Goal: Information Seeking & Learning: Find specific page/section

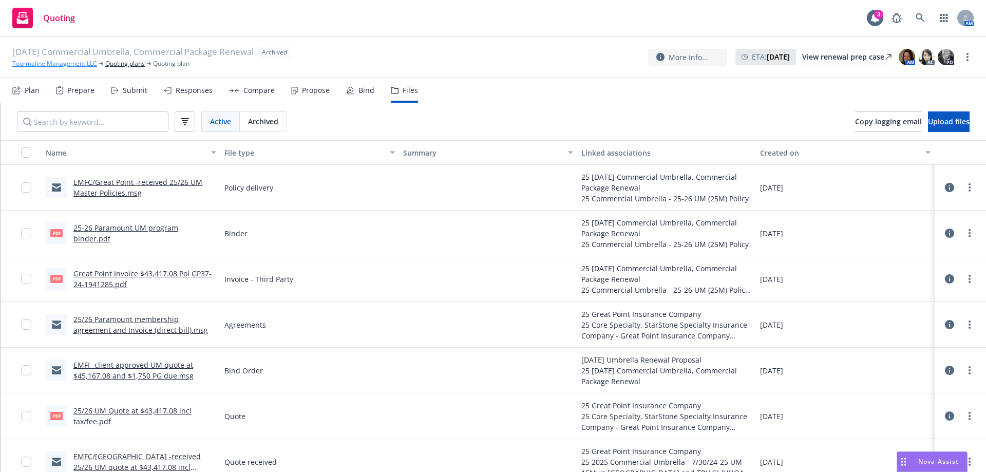
click at [67, 61] on link "Tourmaline Management LLC" at bounding box center [54, 63] width 85 height 9
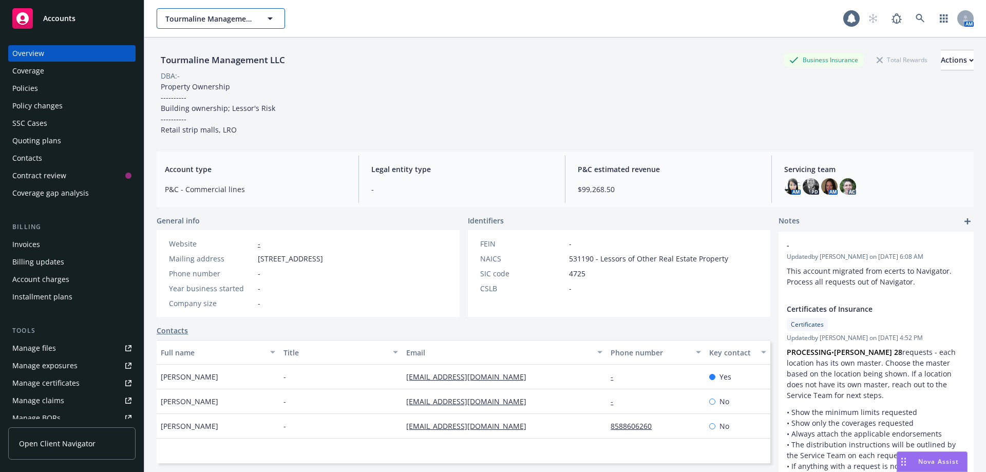
click at [187, 23] on span "Tourmaline Management LLC" at bounding box center [209, 18] width 89 height 11
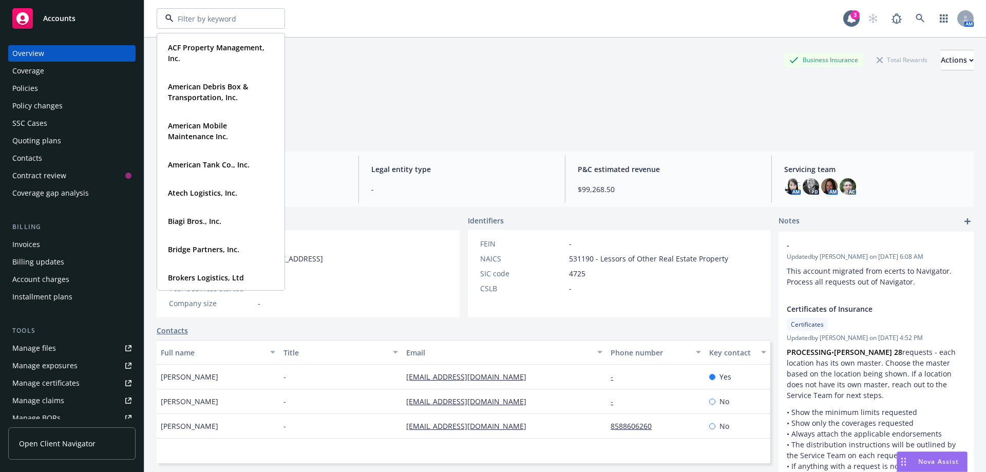
type input "i"
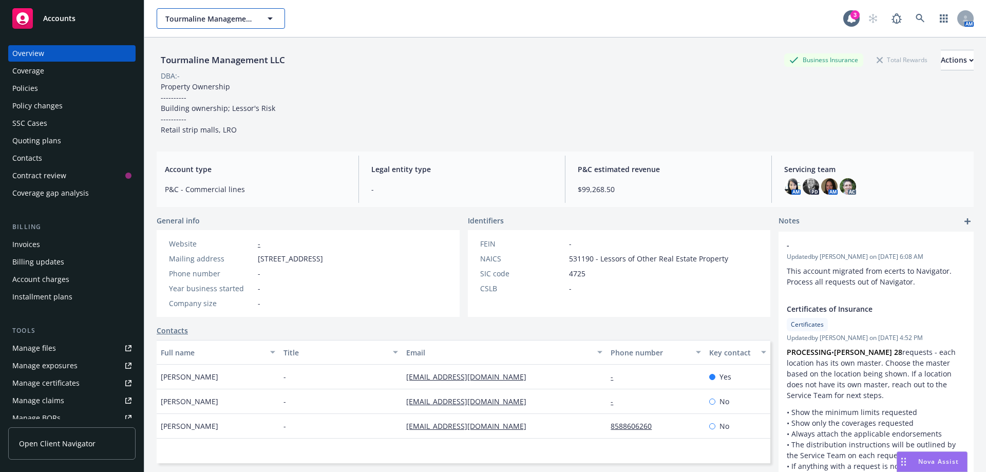
click at [214, 22] on span "Tourmaline Management LLC" at bounding box center [209, 18] width 89 height 11
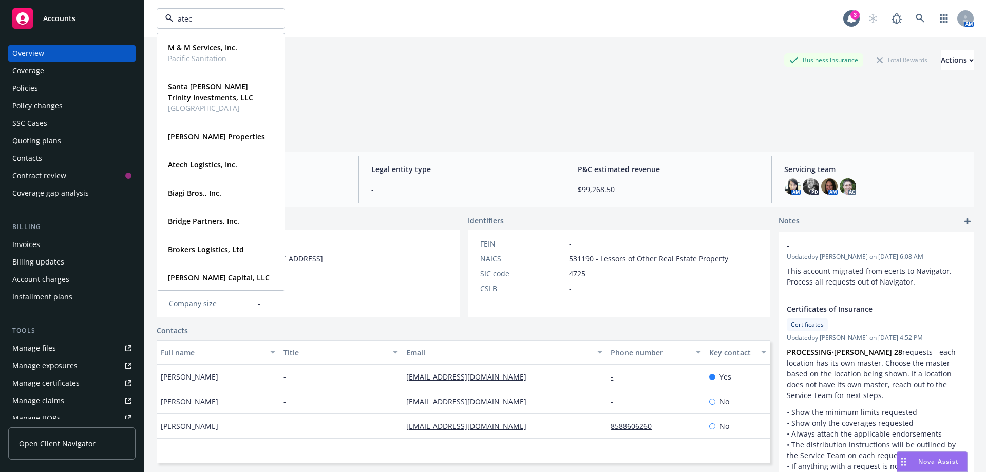
type input "atech"
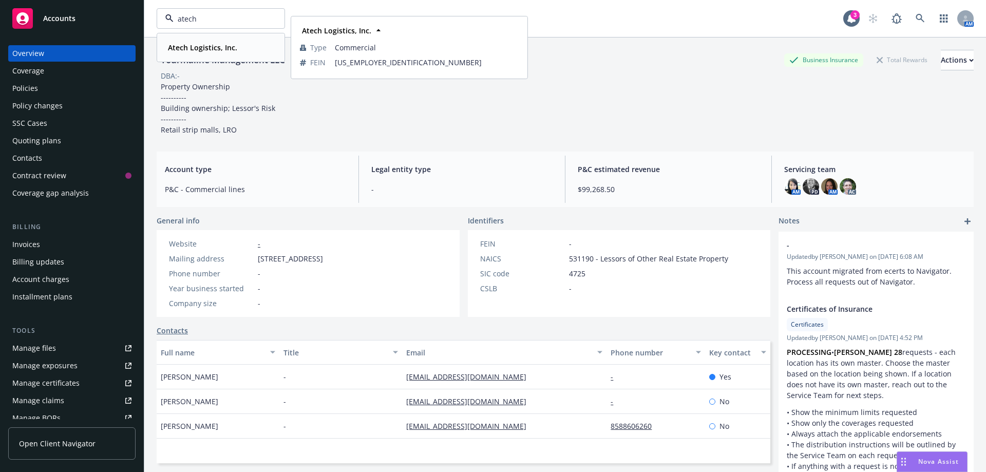
click at [212, 48] on strong "Atech Logistics, Inc." at bounding box center [202, 48] width 69 height 10
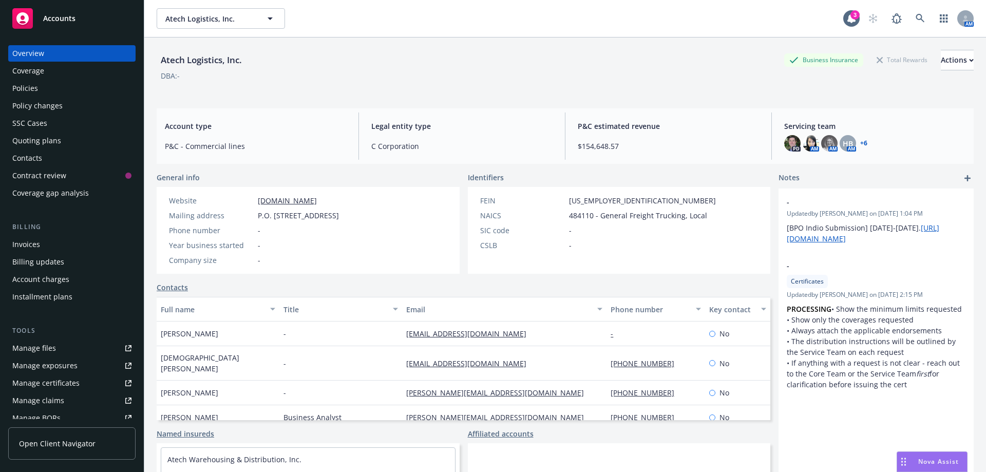
click at [27, 91] on div "Policies" at bounding box center [25, 88] width 26 height 16
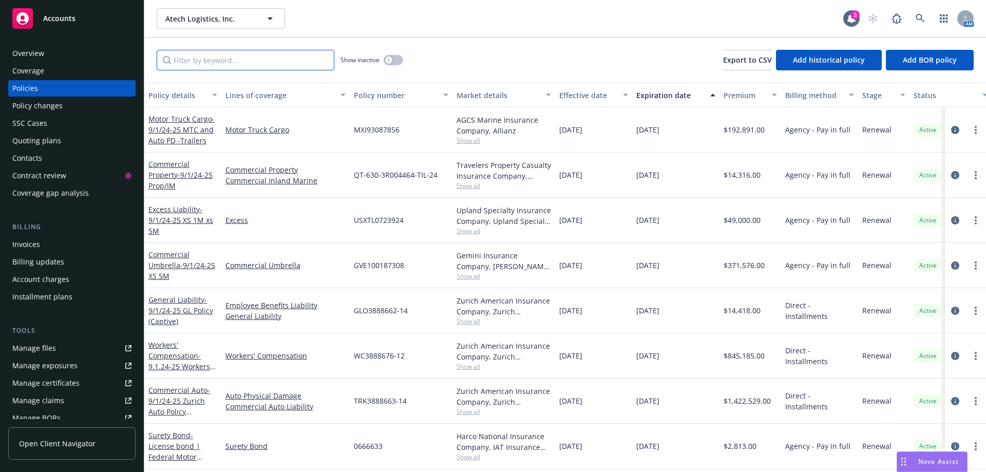
click at [183, 58] on input "Filter by keyword..." at bounding box center [246, 60] width 178 height 21
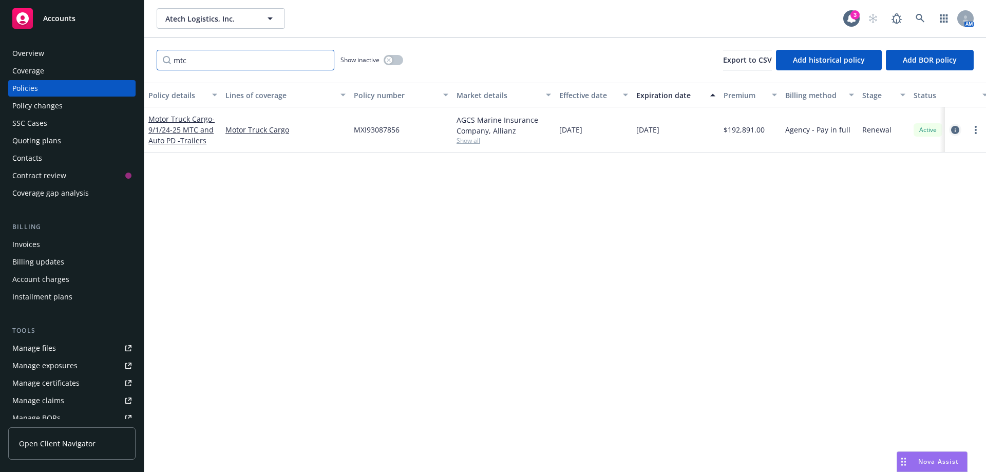
type input "mtc"
click at [954, 130] on icon "circleInformation" at bounding box center [955, 130] width 8 height 8
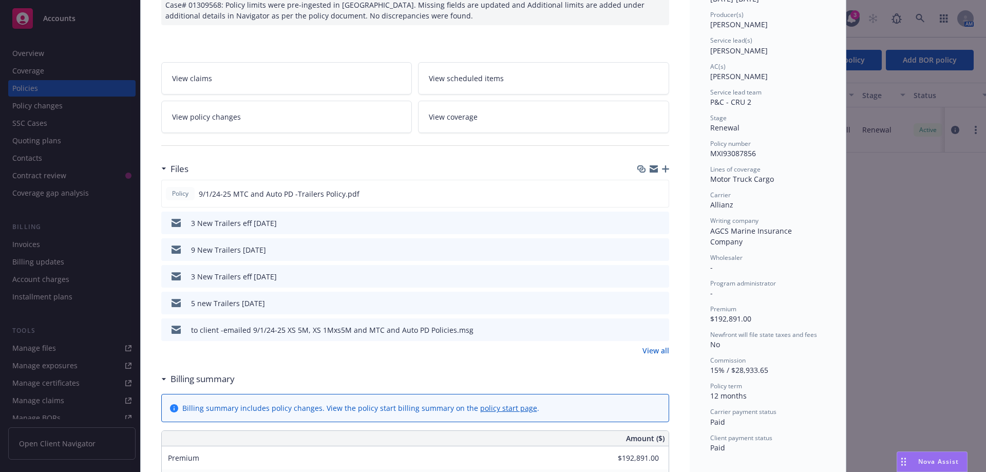
scroll to position [103, 0]
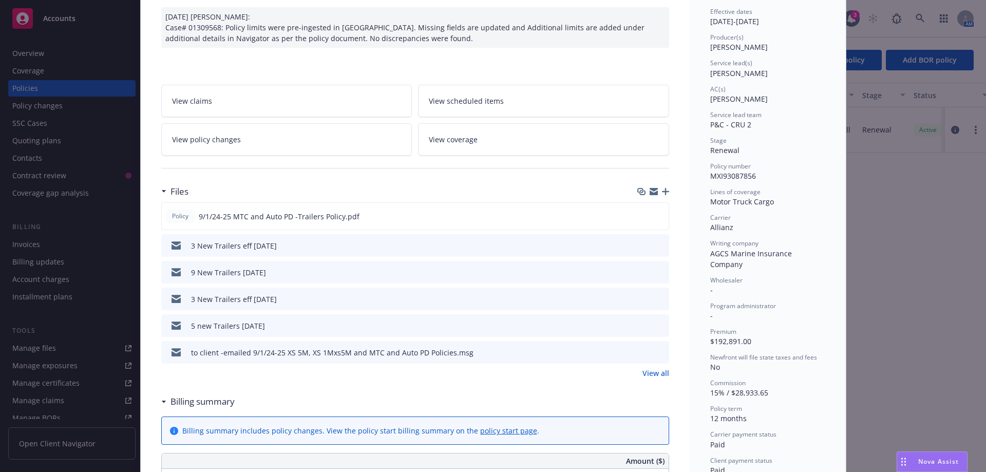
click at [198, 146] on link "View policy changes" at bounding box center [286, 139] width 251 height 32
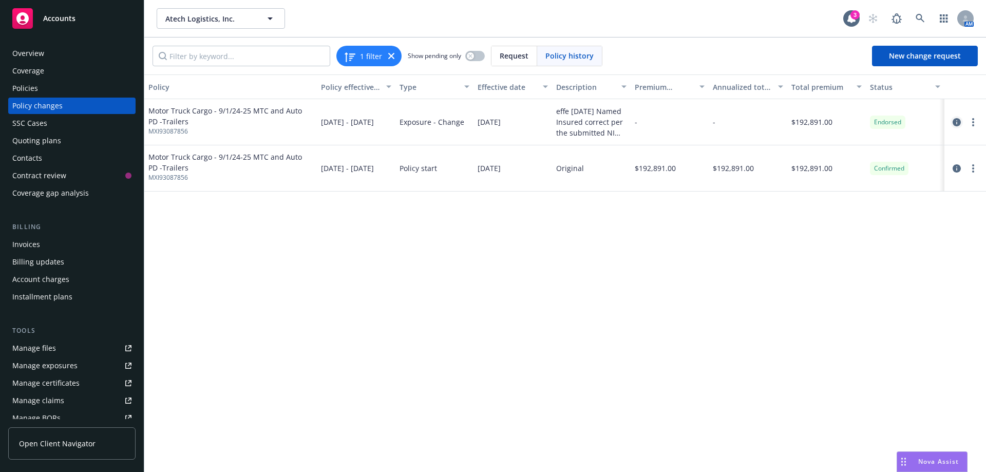
click at [954, 121] on icon "circleInformation" at bounding box center [957, 122] width 8 height 8
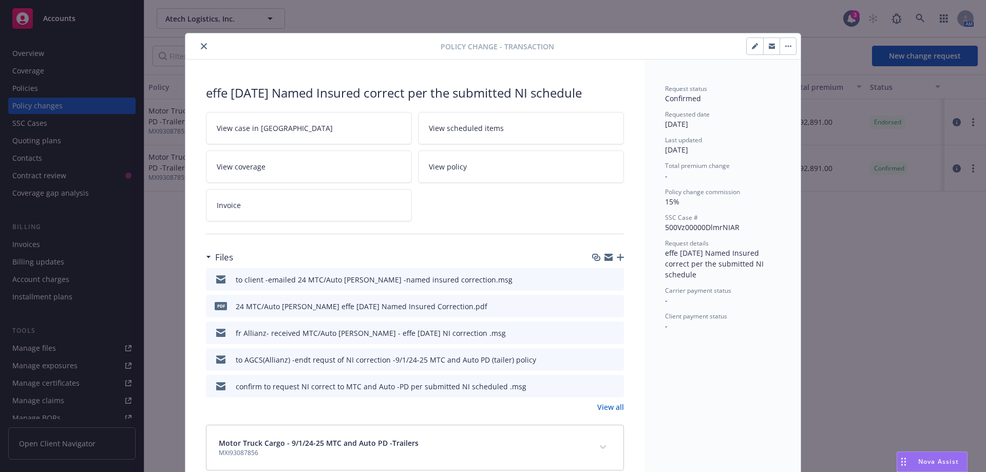
click at [610, 308] on icon "preview file" at bounding box center [614, 305] width 9 height 7
click at [198, 47] on button "close" at bounding box center [204, 46] width 12 height 12
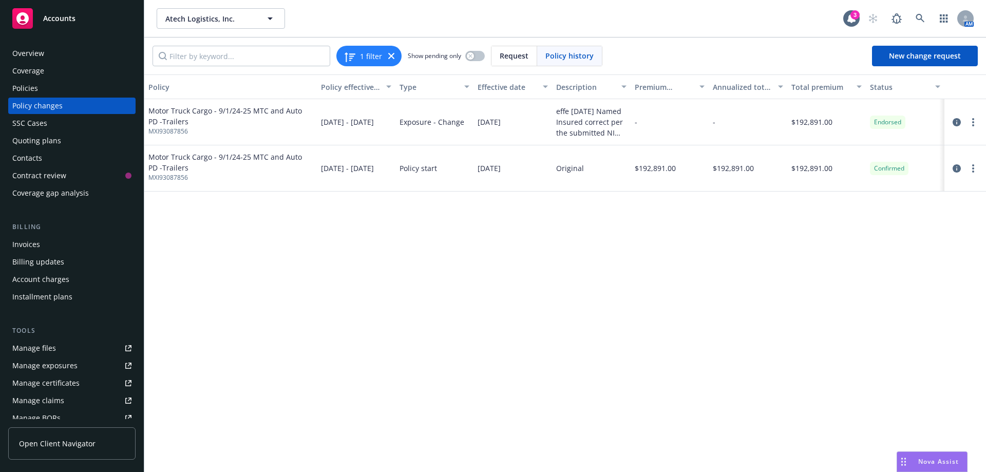
click at [39, 141] on div "Quoting plans" at bounding box center [36, 140] width 49 height 16
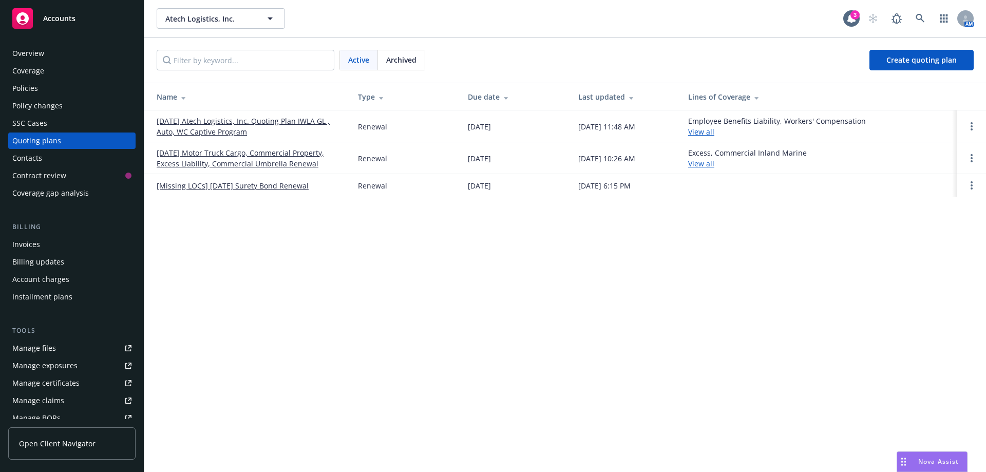
click at [178, 126] on link "9/1/25 Atech Logistics, Inc. Quoting Plan IWLA GL , Auto, WC Captive Program" at bounding box center [249, 127] width 185 height 22
click at [188, 163] on link "[DATE] Motor Truck Cargo, Commercial Property, Excess Liability, Commercial Umb…" at bounding box center [249, 158] width 185 height 22
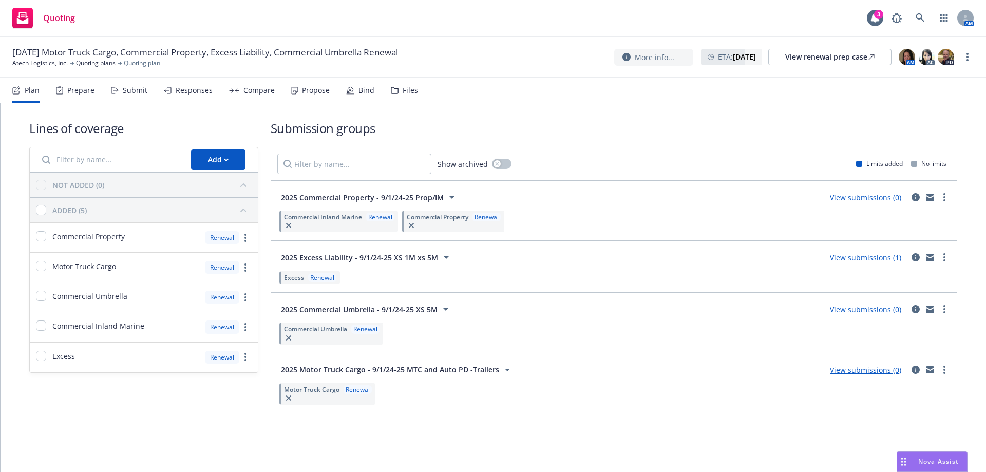
click at [403, 89] on div "Files" at bounding box center [410, 90] width 15 height 8
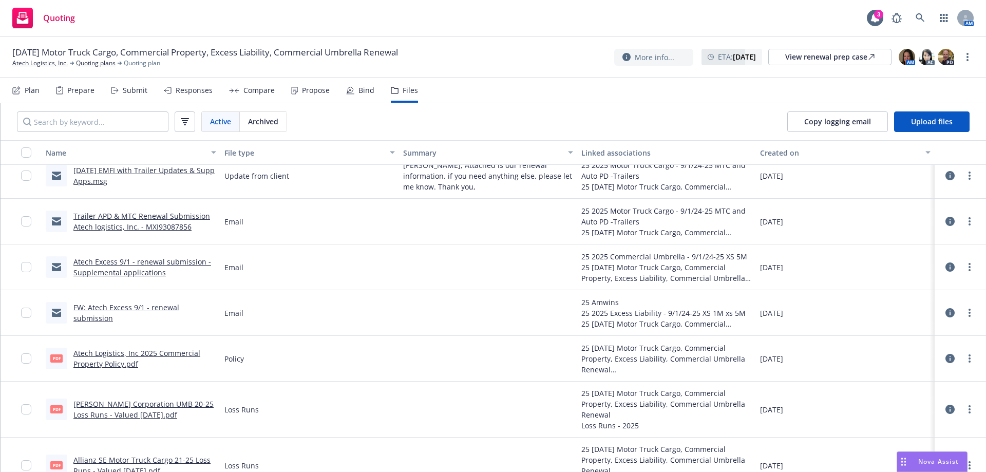
scroll to position [154, 0]
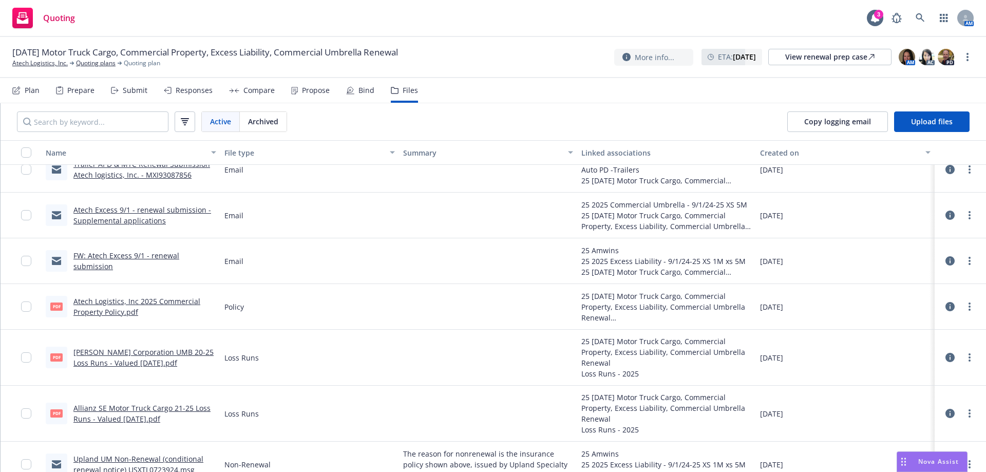
click at [153, 299] on link "Atech Logistics, Inc 2025 Commercial Property Policy.pdf" at bounding box center [136, 306] width 127 height 21
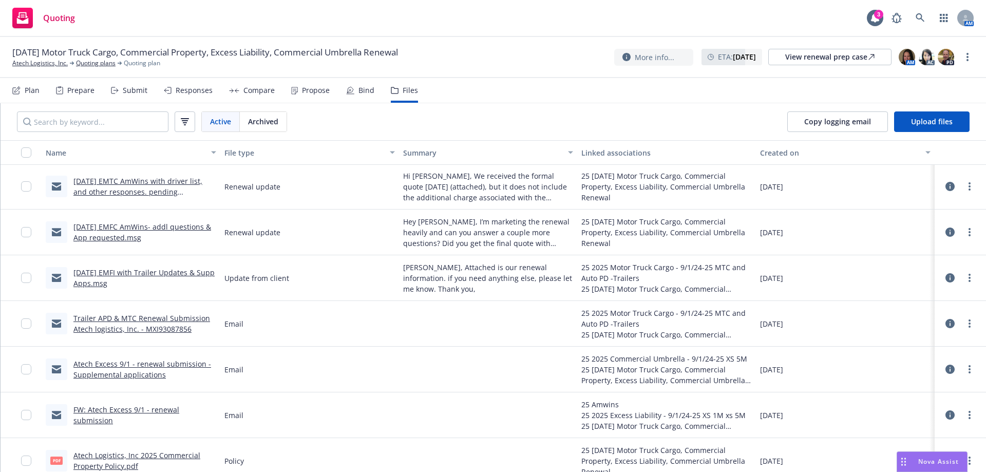
scroll to position [0, 0]
